Goal: Information Seeking & Learning: Learn about a topic

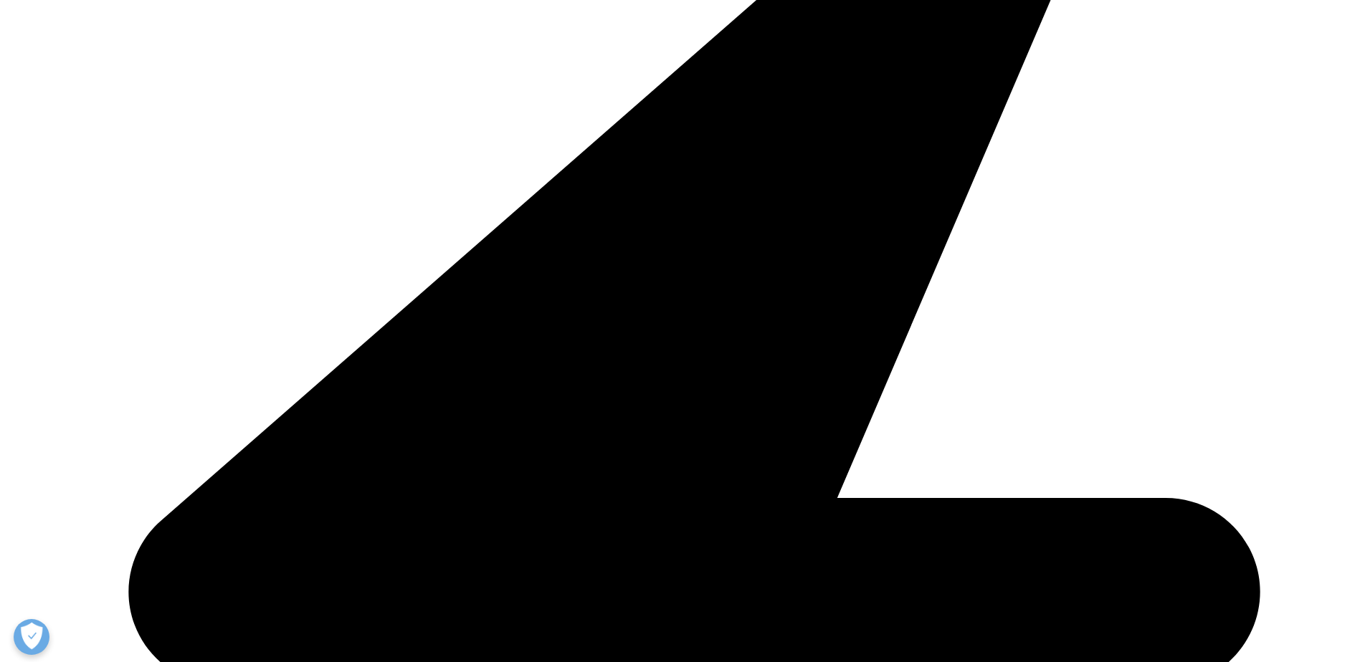
scroll to position [932, 0]
